Goal: Information Seeking & Learning: Learn about a topic

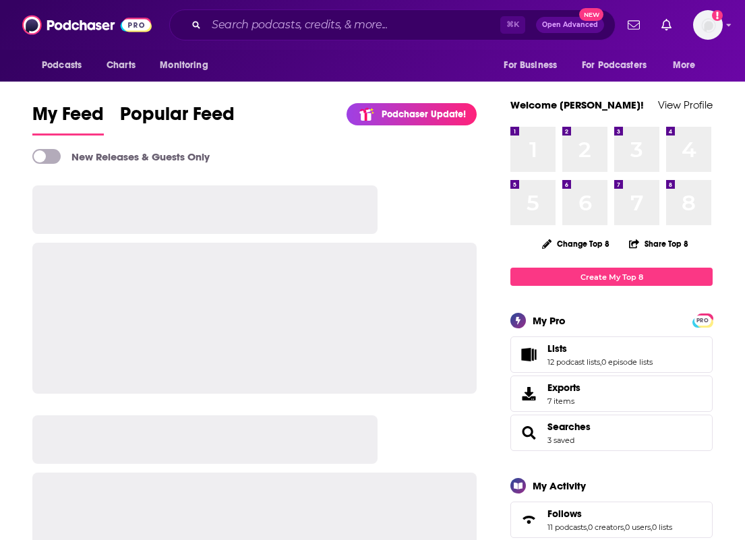
click at [245, 38] on div "⌘ K Open Advanced New" at bounding box center [392, 24] width 447 height 31
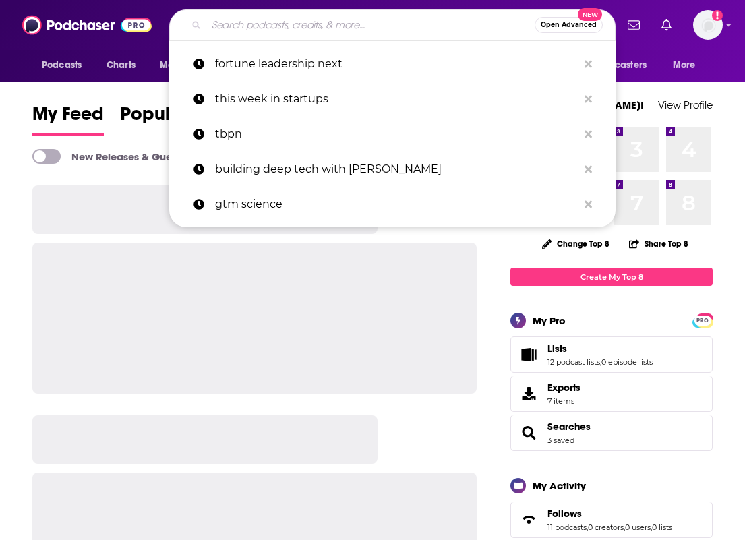
click at [248, 22] on input "Search podcasts, credits, & more..." at bounding box center [370, 25] width 328 height 22
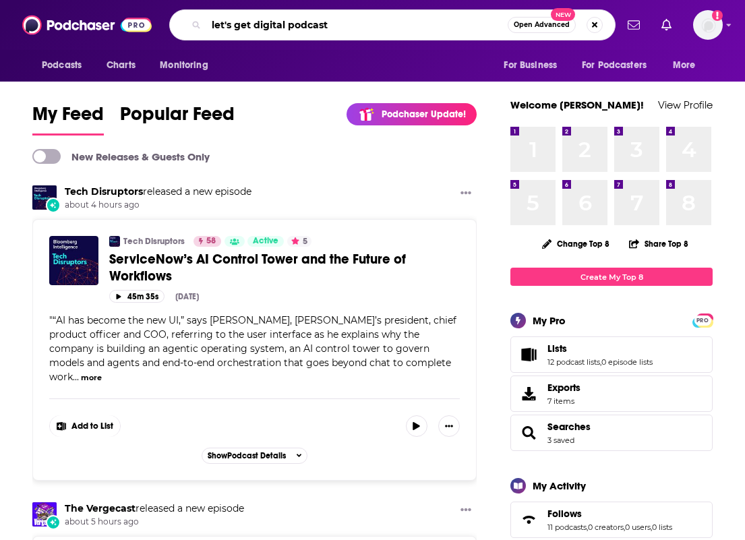
type input "let's get digital podcast"
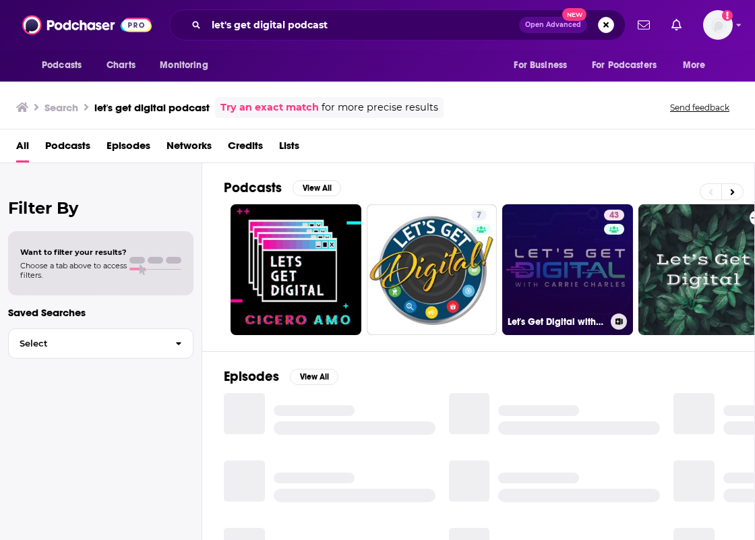
click at [521, 299] on link "43 Let's Get Digital with [PERSON_NAME]" at bounding box center [568, 269] width 131 height 131
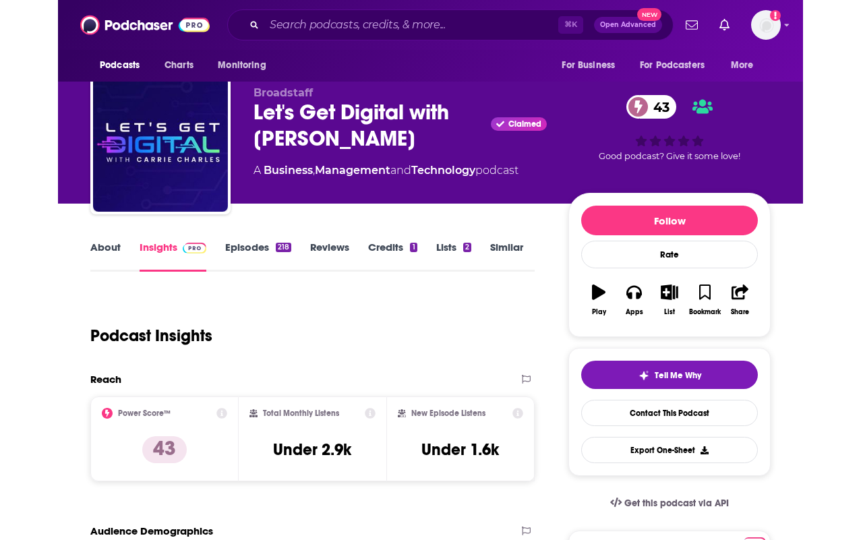
scroll to position [7, 0]
